Goal: Register for event/course

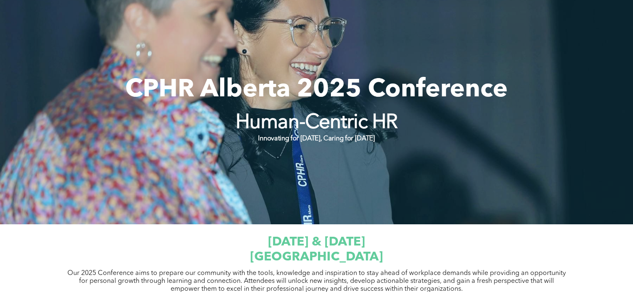
scroll to position [291, 0]
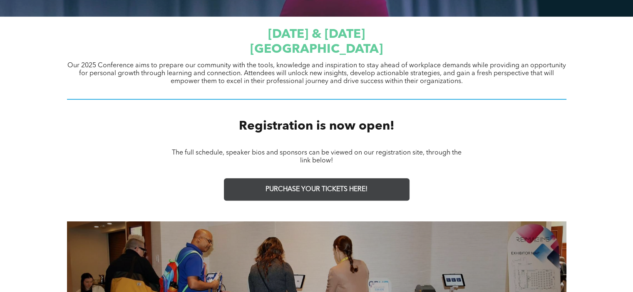
click at [293, 187] on span "PURCHASE YOUR TICKETS HERE!" at bounding box center [316, 190] width 102 height 8
